Goal: Information Seeking & Learning: Compare options

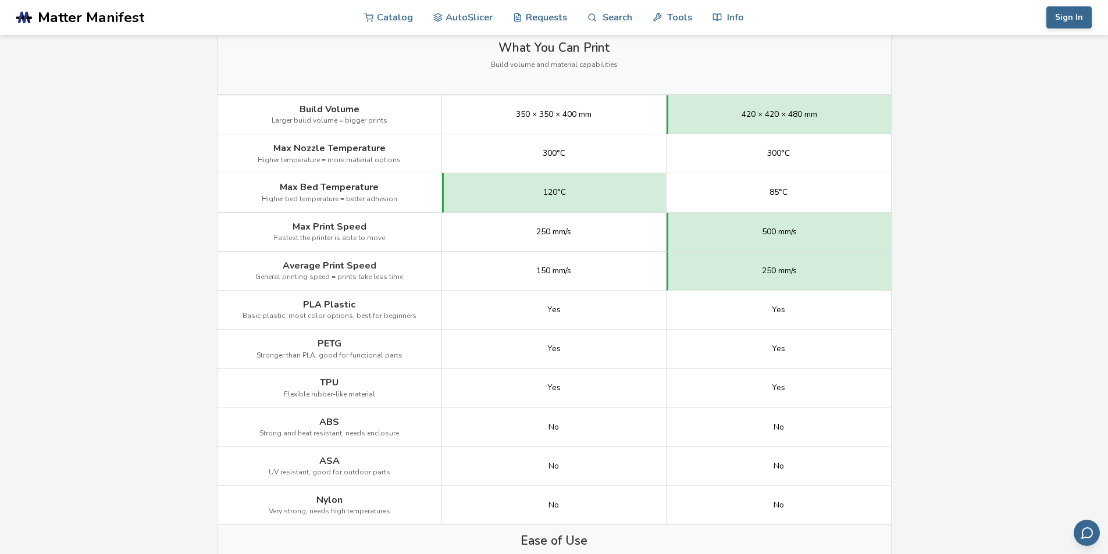
scroll to position [582, 0]
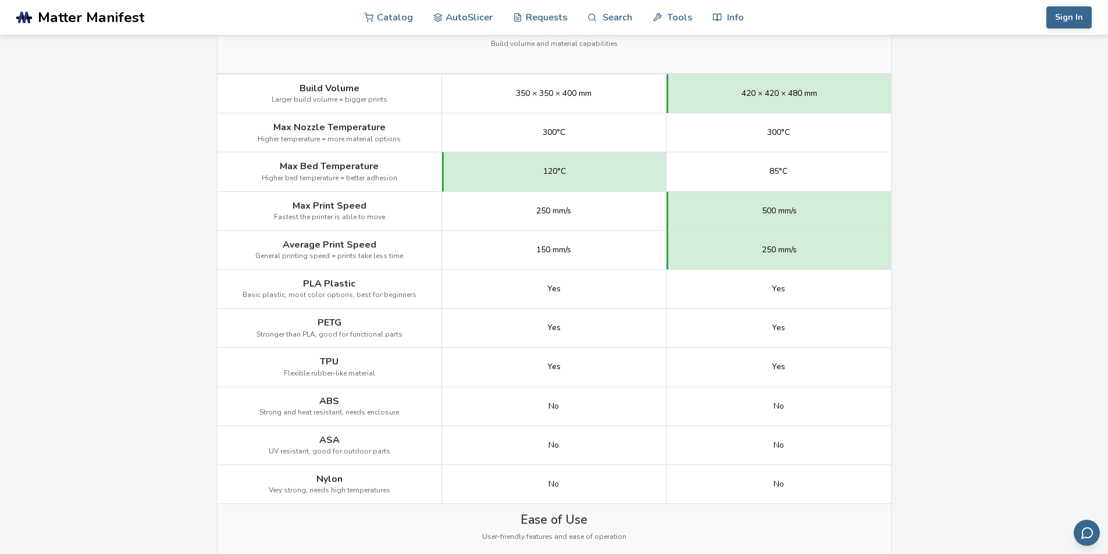
click at [762, 250] on div "250 mm/s" at bounding box center [779, 250] width 225 height 39
drag, startPoint x: 535, startPoint y: 209, endPoint x: 609, endPoint y: 215, distance: 74.1
click at [609, 215] on div "250 mm/s" at bounding box center [554, 211] width 225 height 39
click at [599, 212] on div "250 mm/s" at bounding box center [554, 211] width 225 height 39
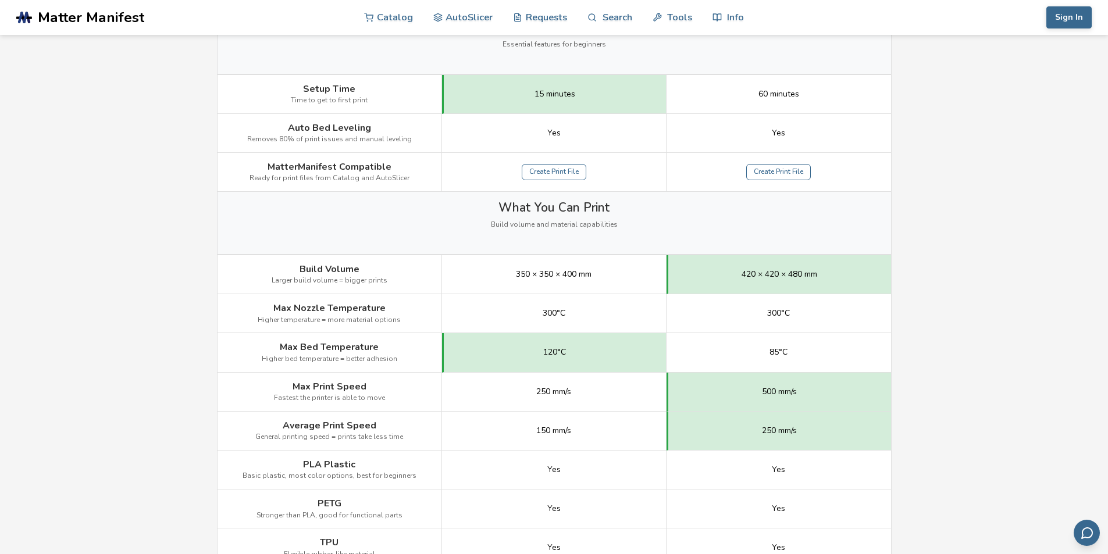
scroll to position [0, 0]
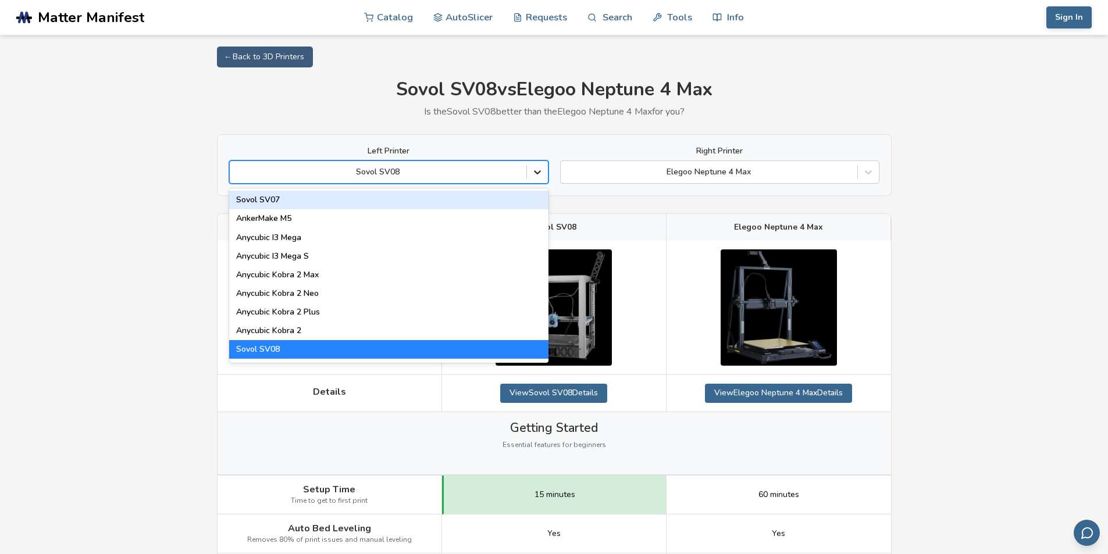
click at [533, 175] on icon at bounding box center [538, 172] width 12 height 12
click at [539, 172] on icon at bounding box center [537, 173] width 7 height 4
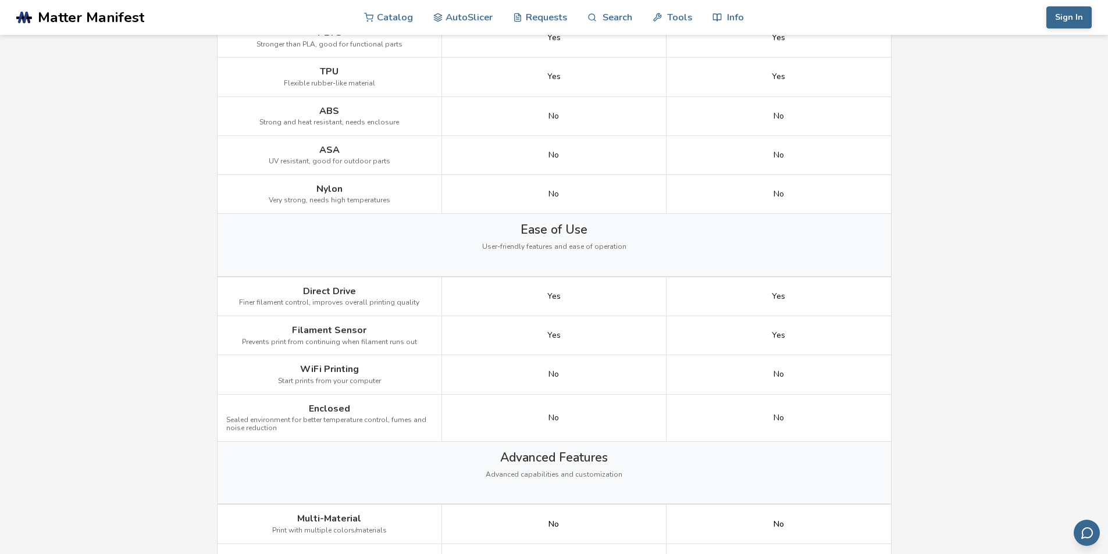
scroll to position [873, 0]
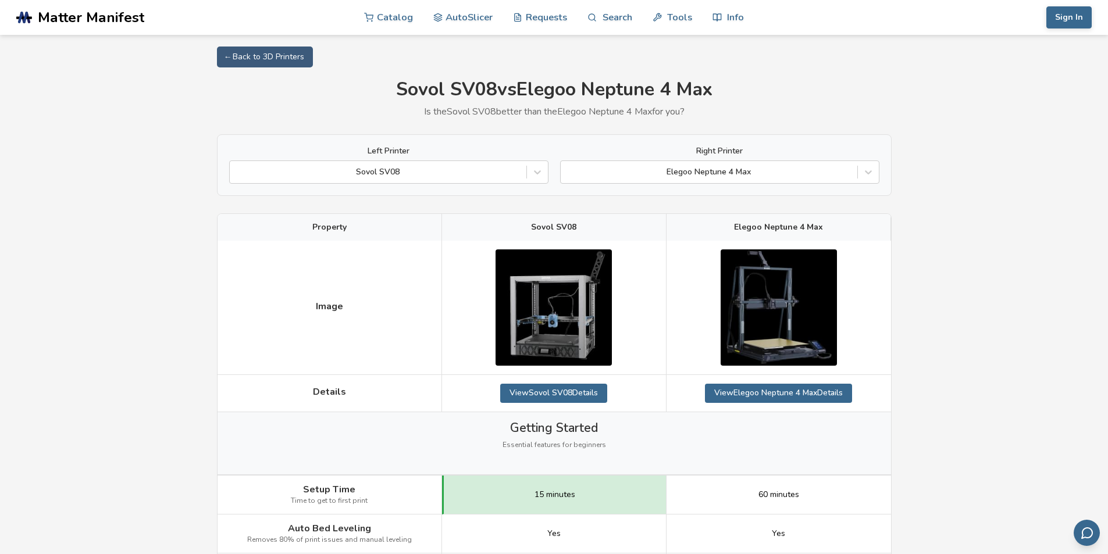
click at [572, 308] on img at bounding box center [554, 308] width 116 height 116
click at [575, 394] on link "View Sovol SV08 Details" at bounding box center [553, 393] width 107 height 19
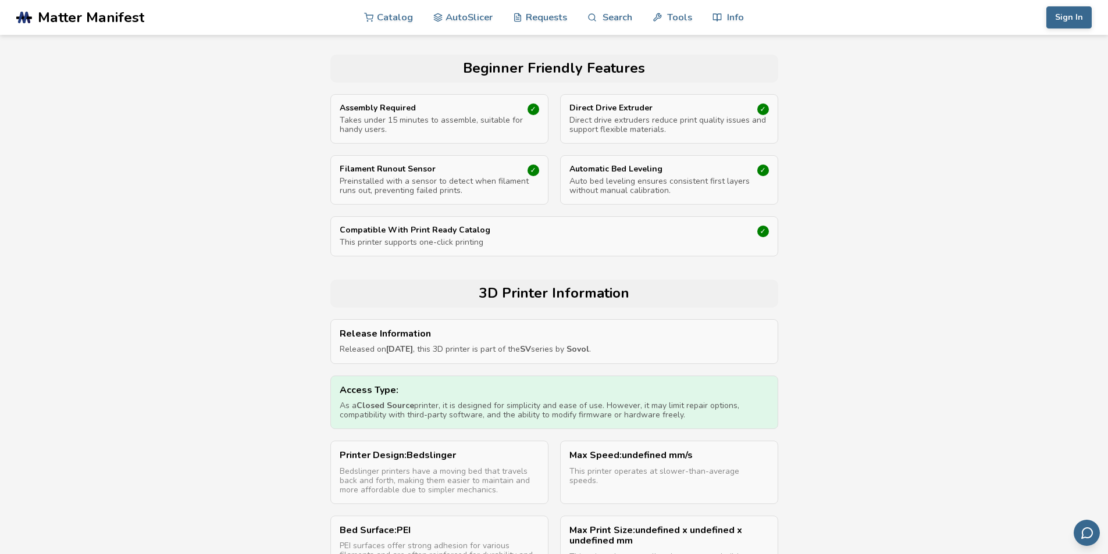
scroll to position [407, 0]
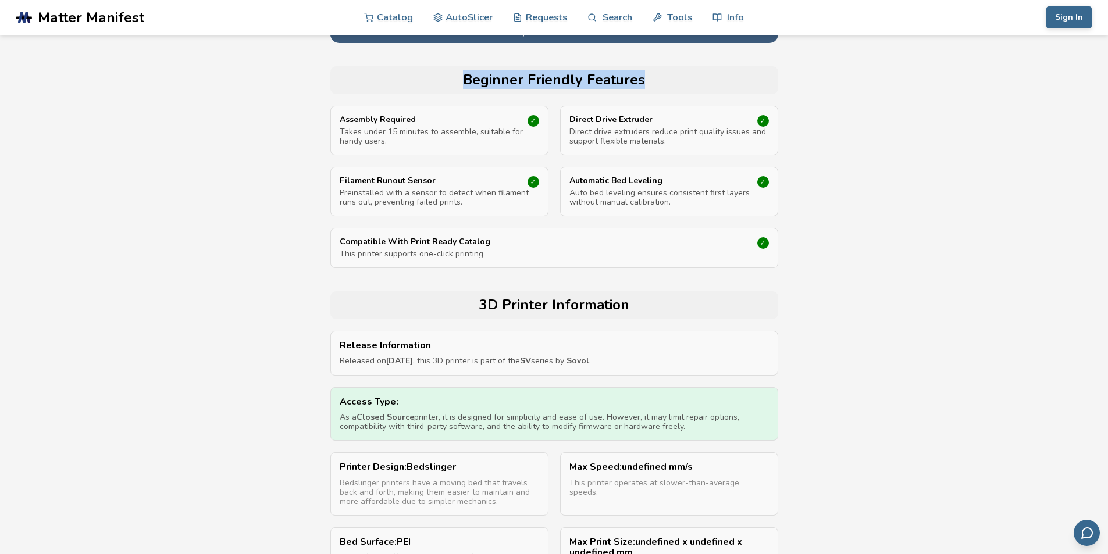
drag, startPoint x: 459, startPoint y: 76, endPoint x: 665, endPoint y: 67, distance: 206.1
click at [665, 67] on div "Beginner Friendly Features" at bounding box center [554, 80] width 448 height 28
click at [667, 79] on h2 "Beginner Friendly Features" at bounding box center [554, 80] width 436 height 16
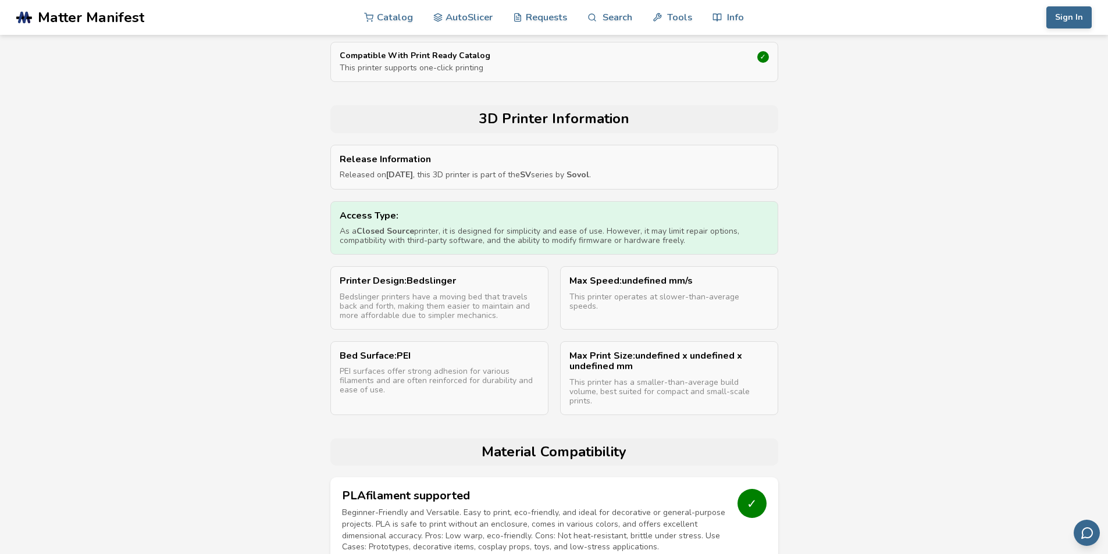
scroll to position [640, 0]
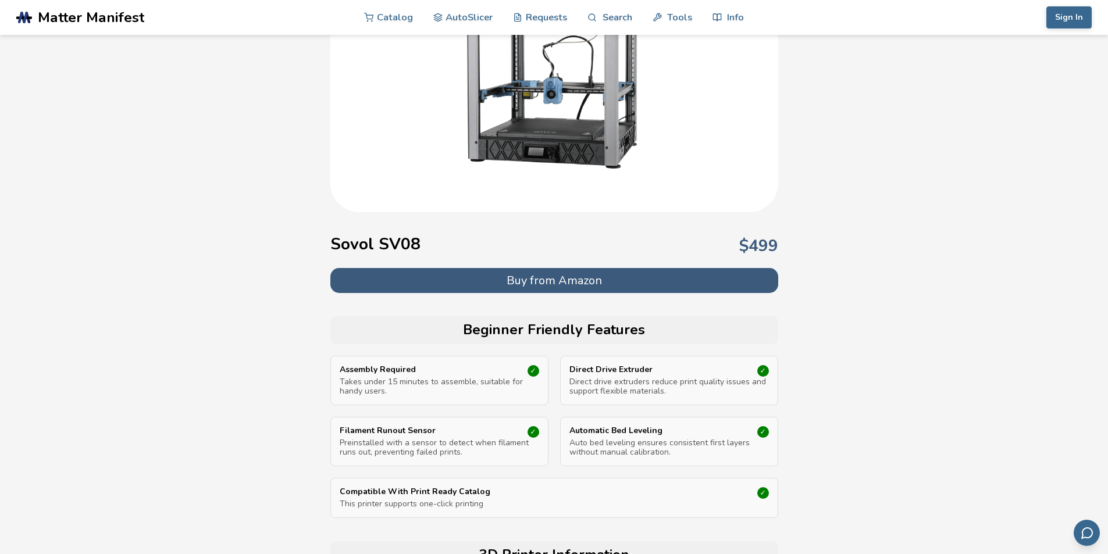
scroll to position [0, 0]
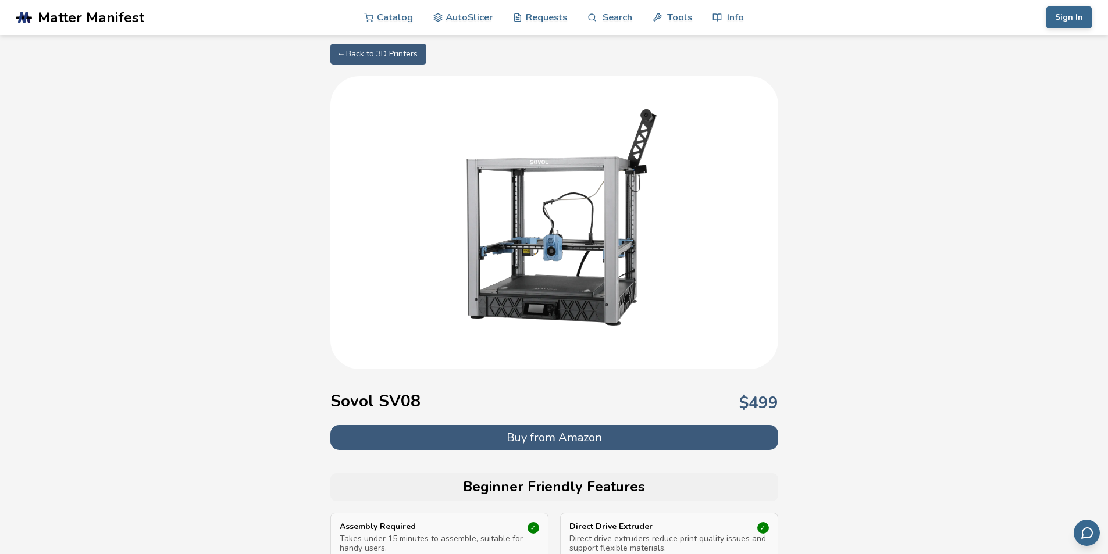
click at [552, 284] on img at bounding box center [554, 221] width 233 height 233
drag, startPoint x: 547, startPoint y: 286, endPoint x: 698, endPoint y: 254, distance: 154.0
click at [698, 253] on div at bounding box center [554, 222] width 448 height 293
